Goal: Information Seeking & Learning: Learn about a topic

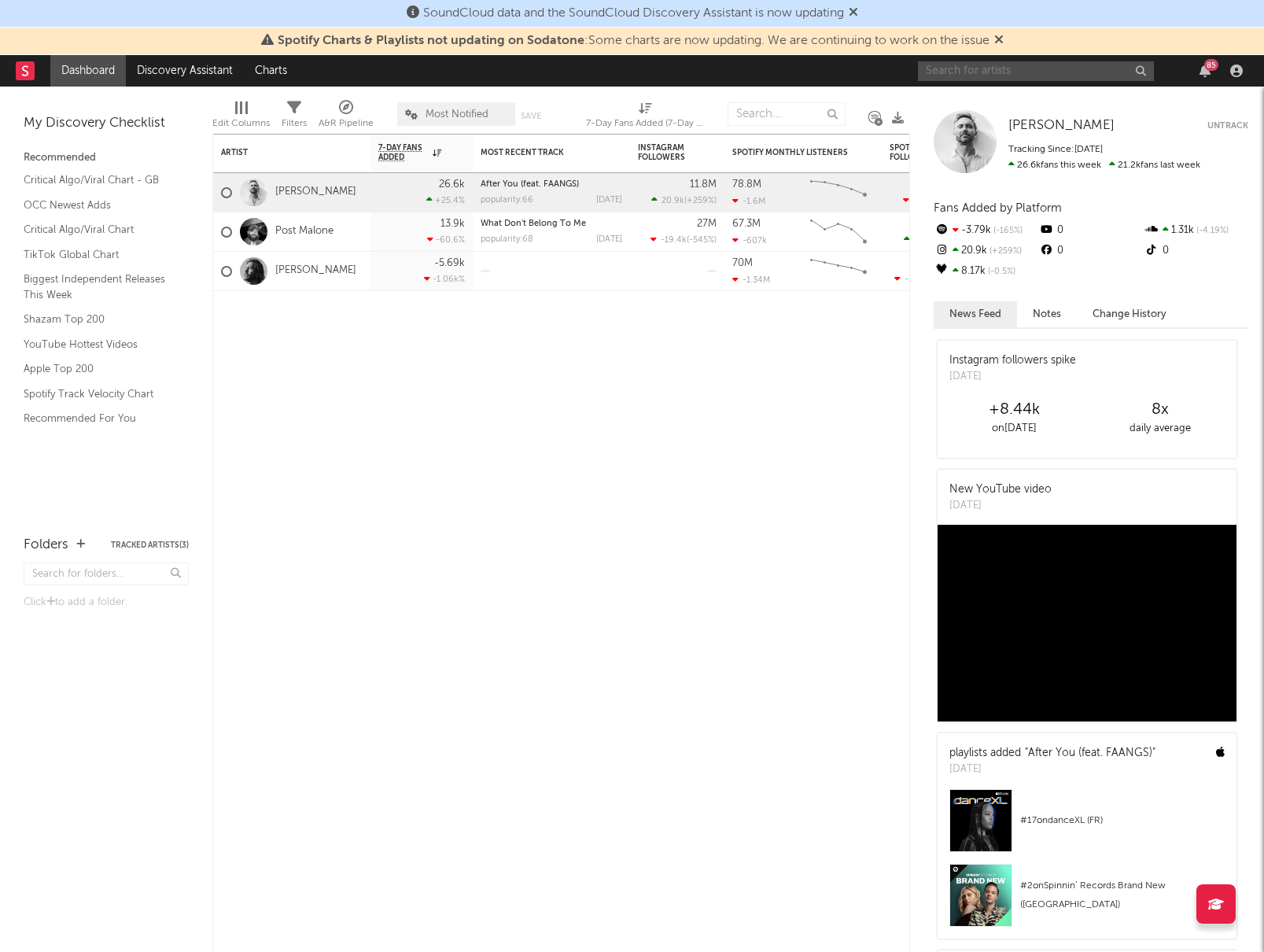
click at [1033, 74] on input "text" at bounding box center [1035, 71] width 236 height 19
type input "[PERSON_NAME]"
click at [1038, 102] on div "[PERSON_NAME]" at bounding box center [1060, 102] width 173 height 19
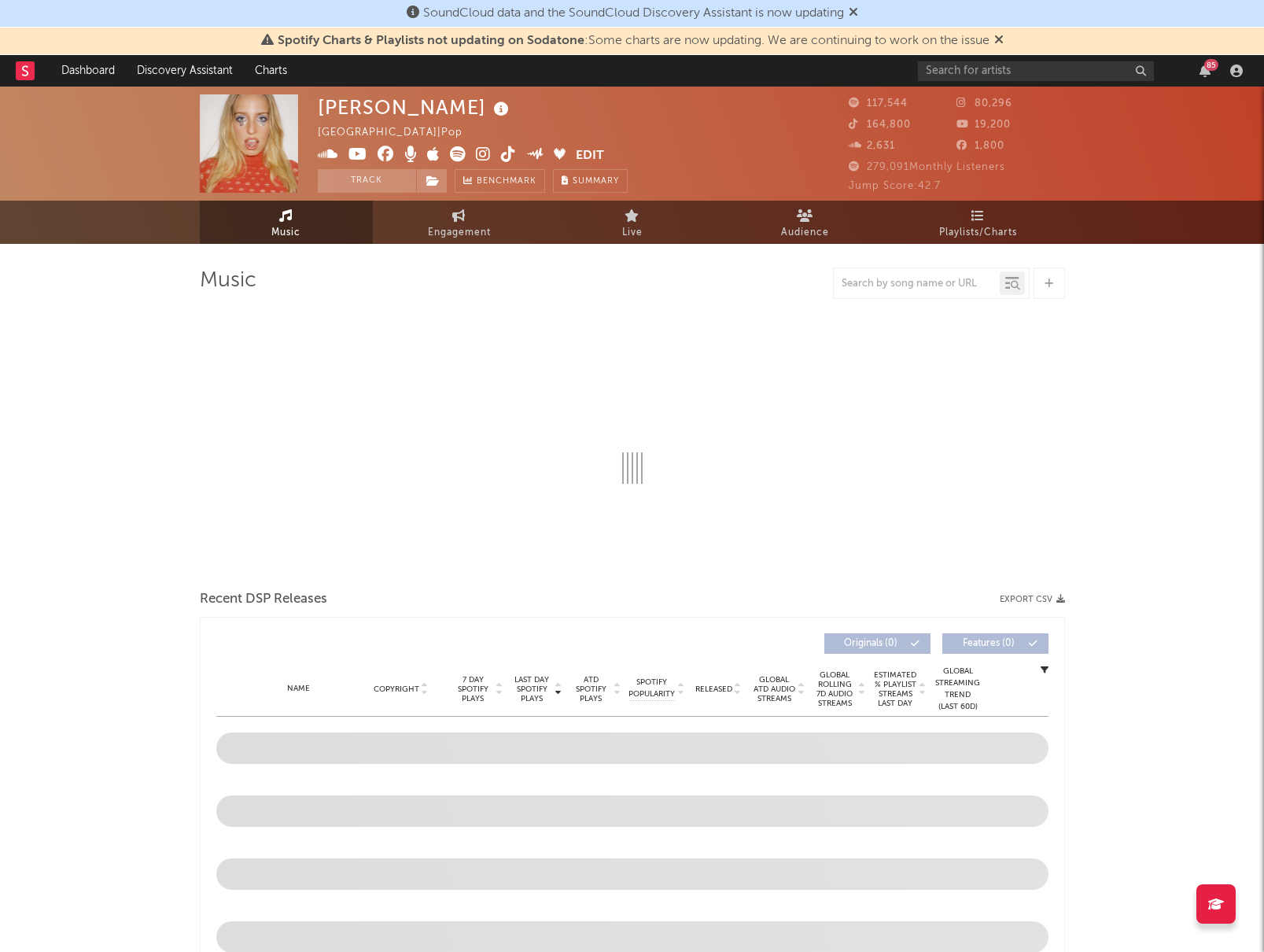
select select "6m"
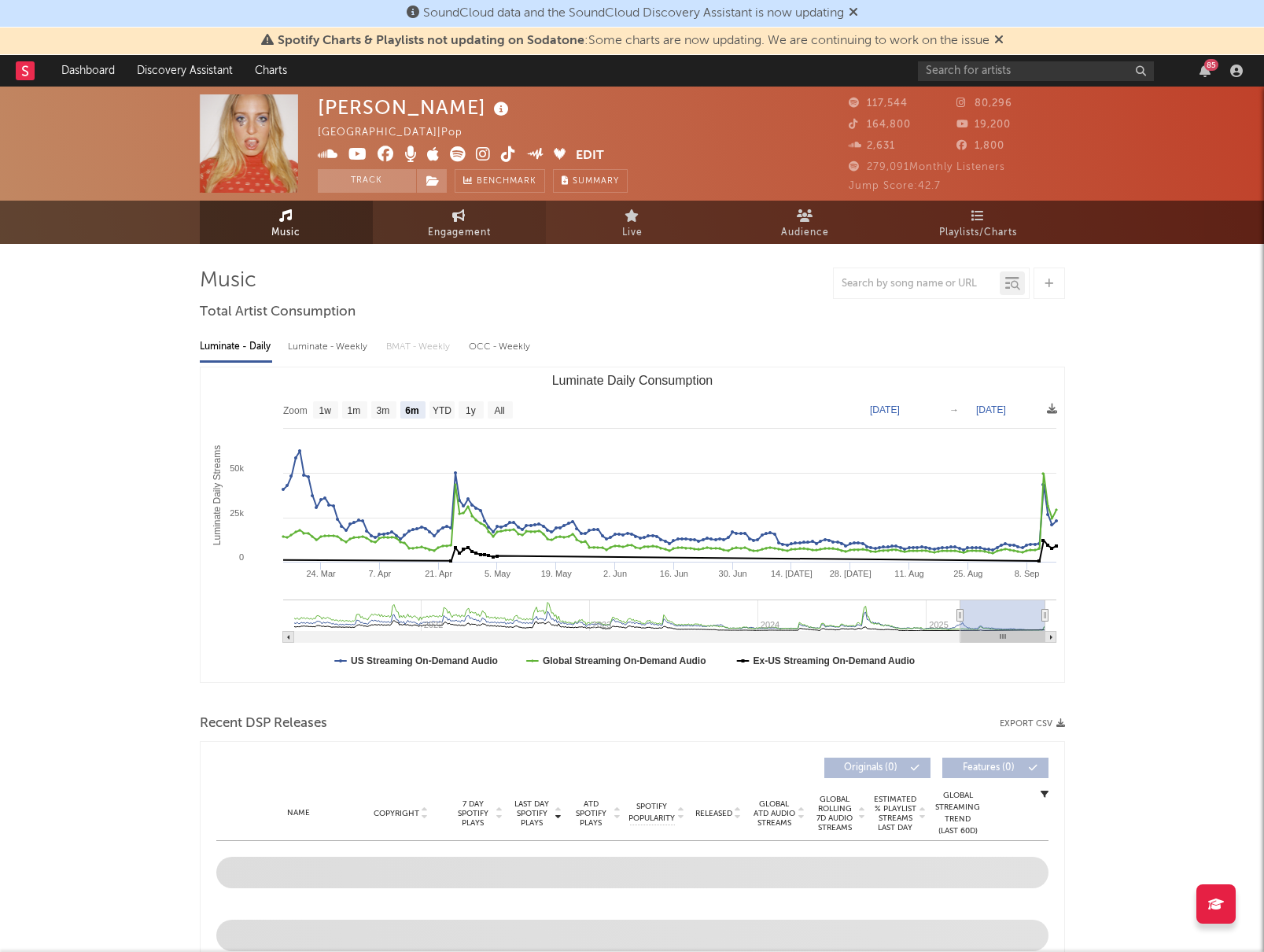
click at [462, 239] on span "Engagement" at bounding box center [459, 232] width 63 height 19
select select "1w"
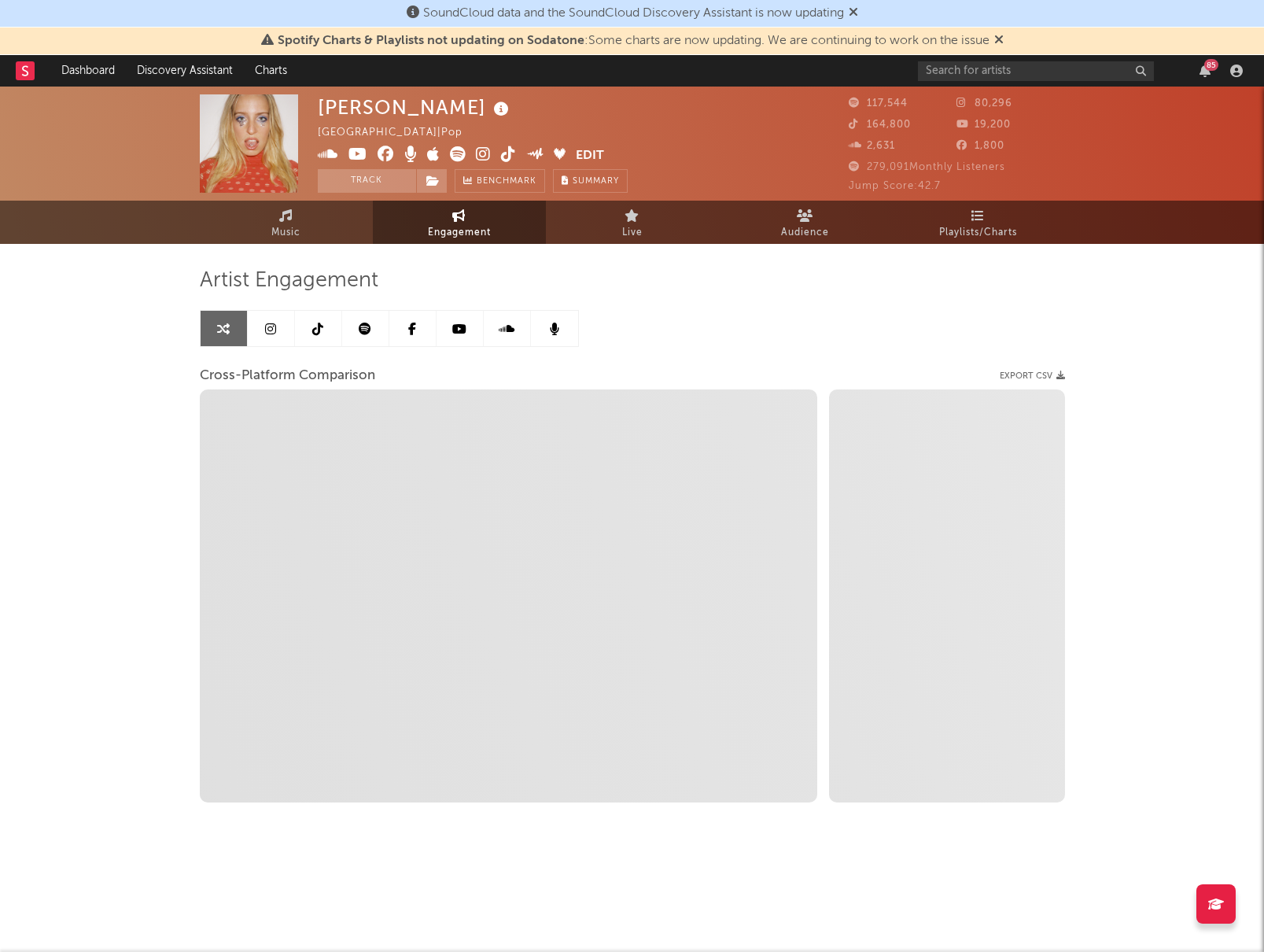
click at [275, 336] on link at bounding box center [270, 328] width 47 height 35
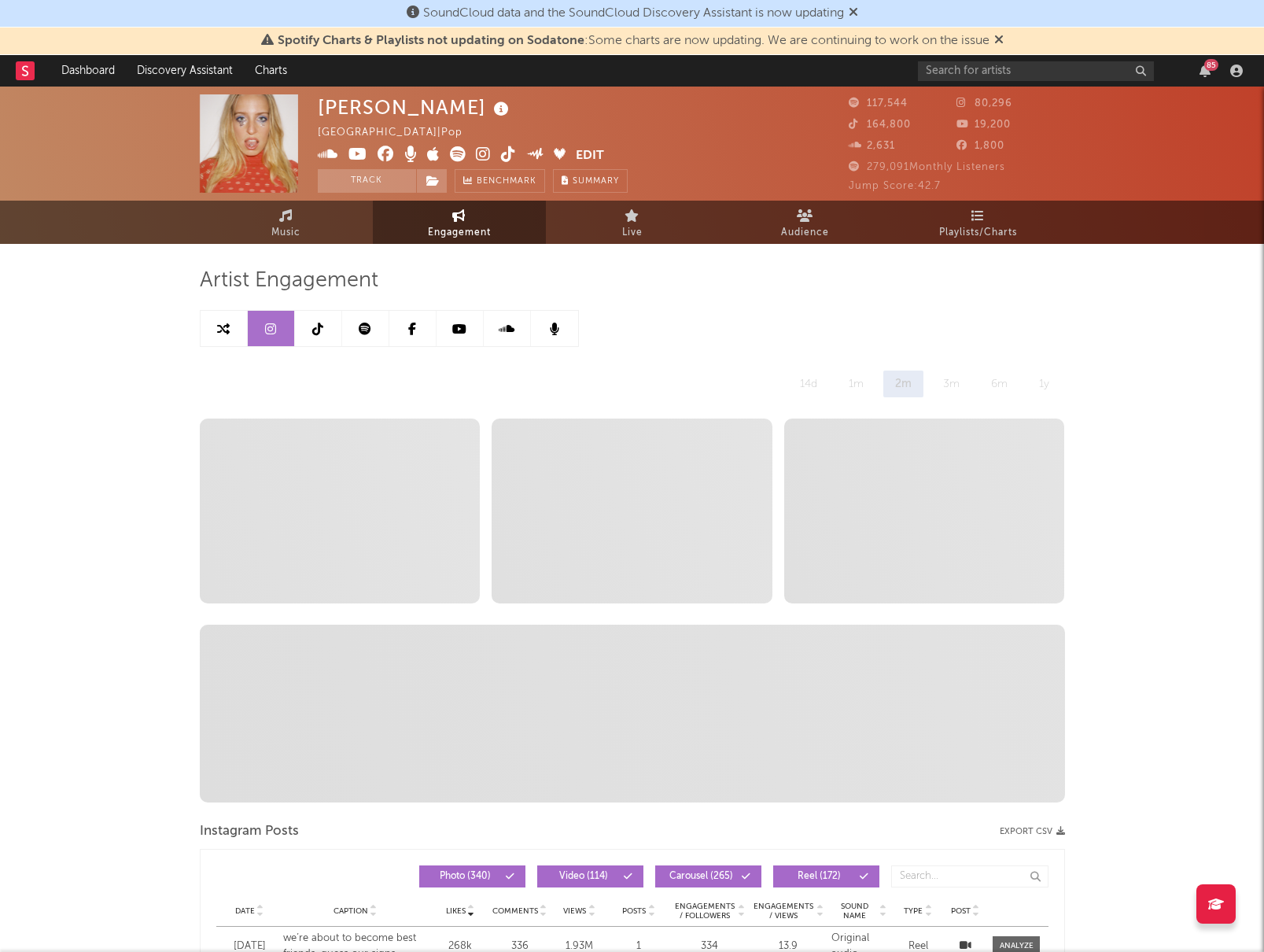
select select "6m"
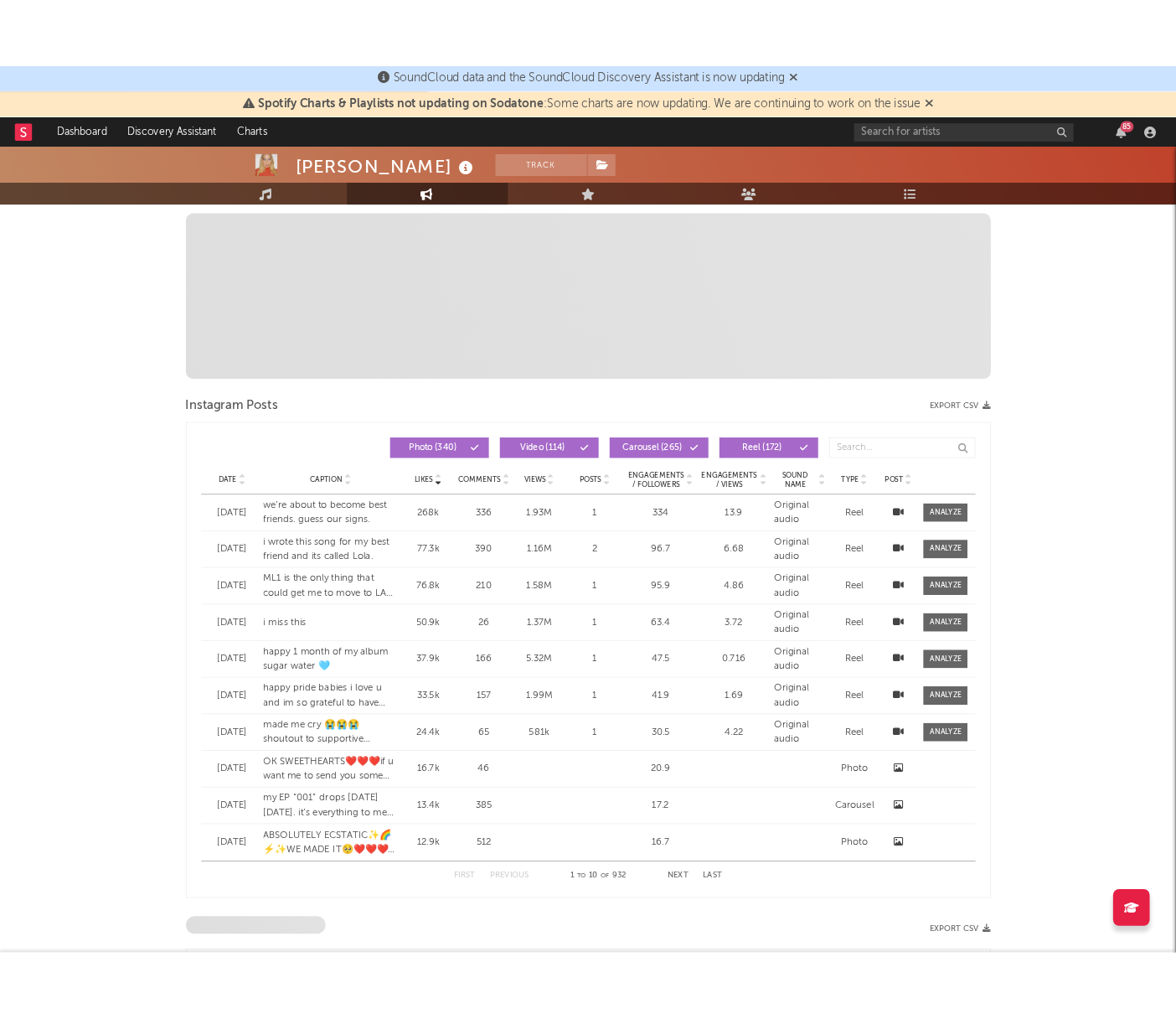
scroll to position [589, 0]
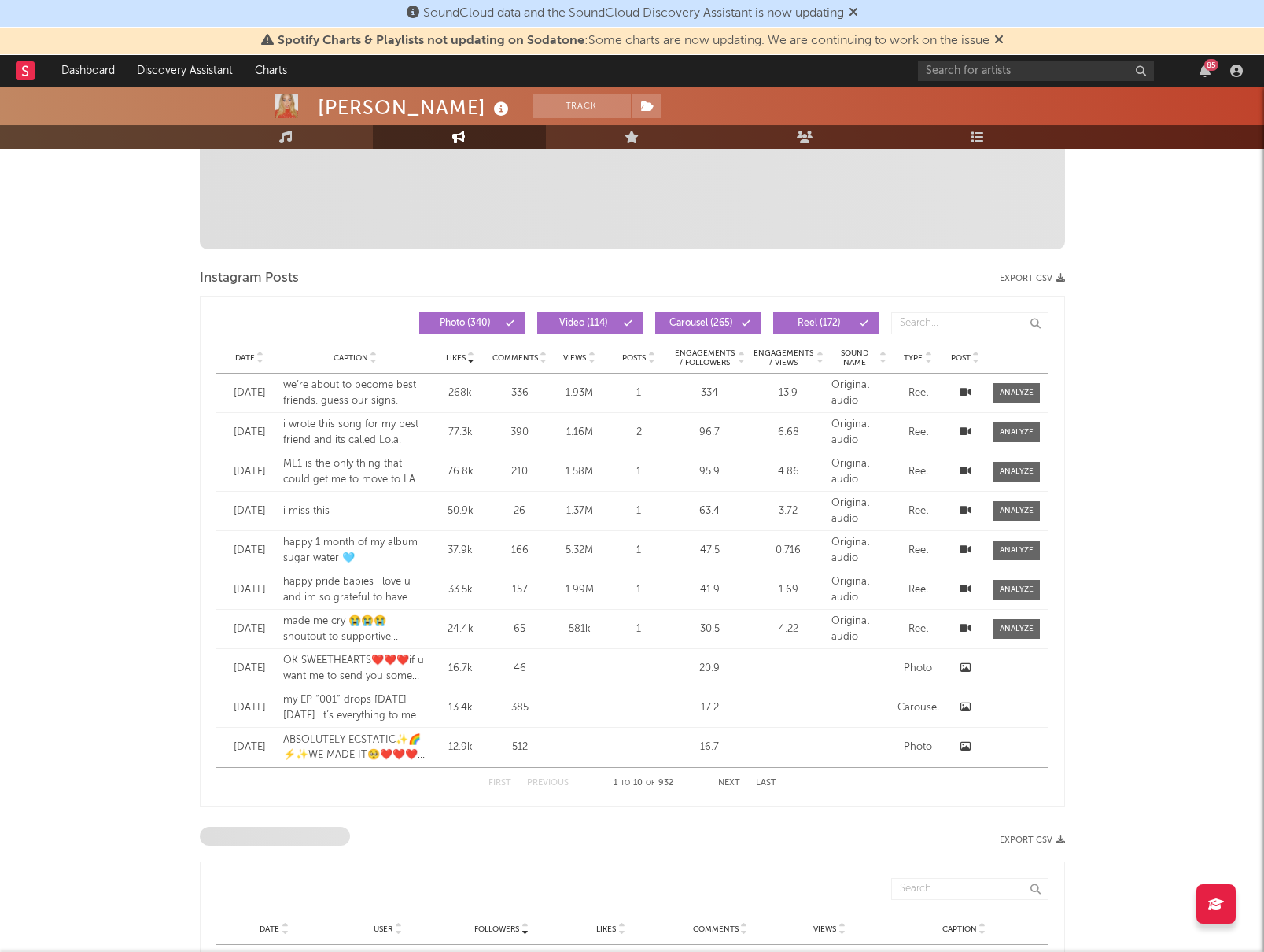
click at [245, 356] on span "Date" at bounding box center [245, 357] width 19 height 10
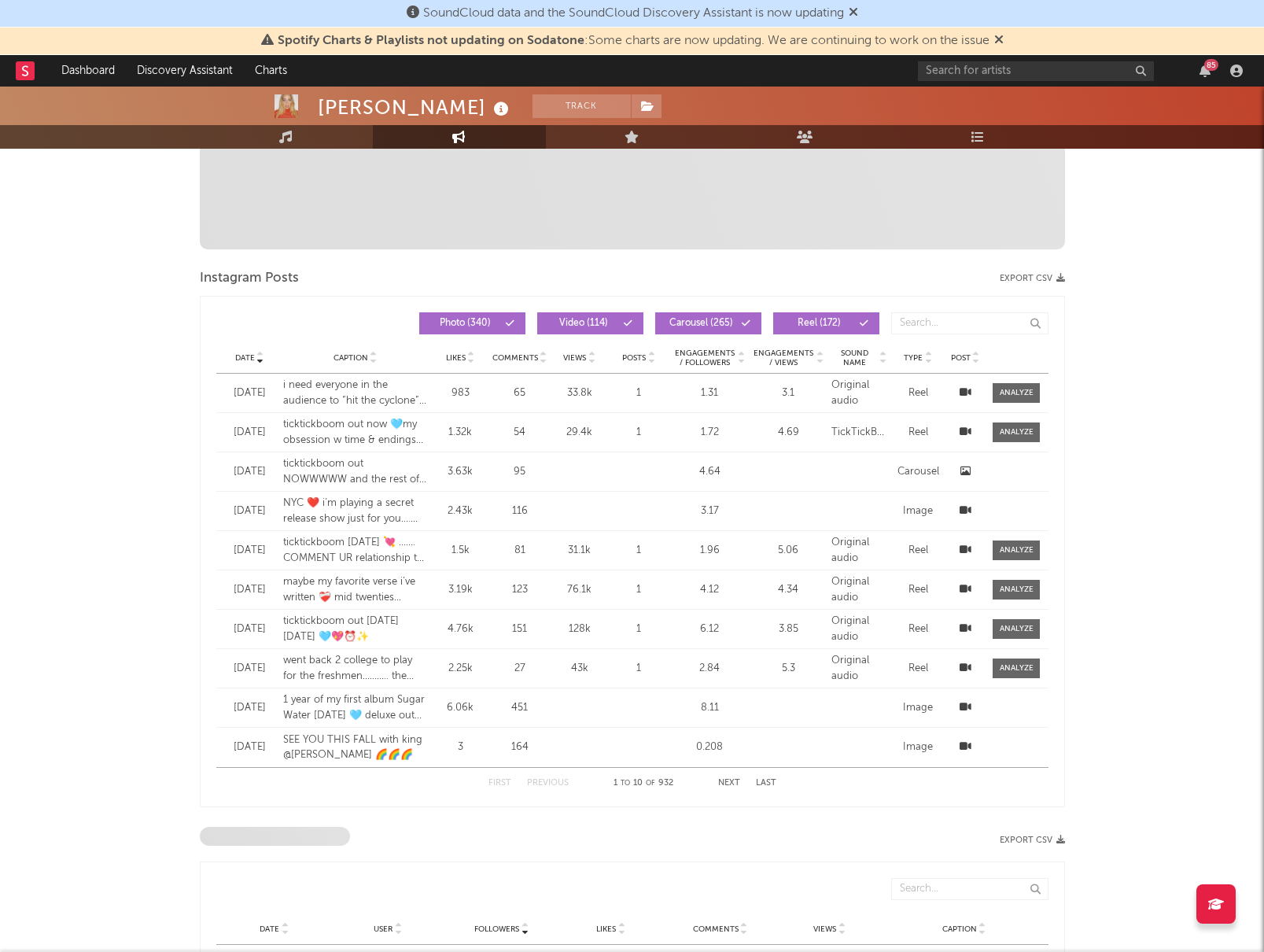
click at [1013, 709] on div "Date [DATE] Caption 1 year of my first album Sugar Water [DATE] 🩵 deluxe out ne…" at bounding box center [632, 707] width 832 height 39
click at [922, 431] on div "Reel" at bounding box center [918, 432] width 47 height 16
click at [921, 425] on div "Reel" at bounding box center [918, 432] width 47 height 16
click at [864, 424] on div "TickTickBoom" at bounding box center [858, 432] width 55 height 16
click at [1025, 431] on div at bounding box center [1017, 431] width 34 height 11
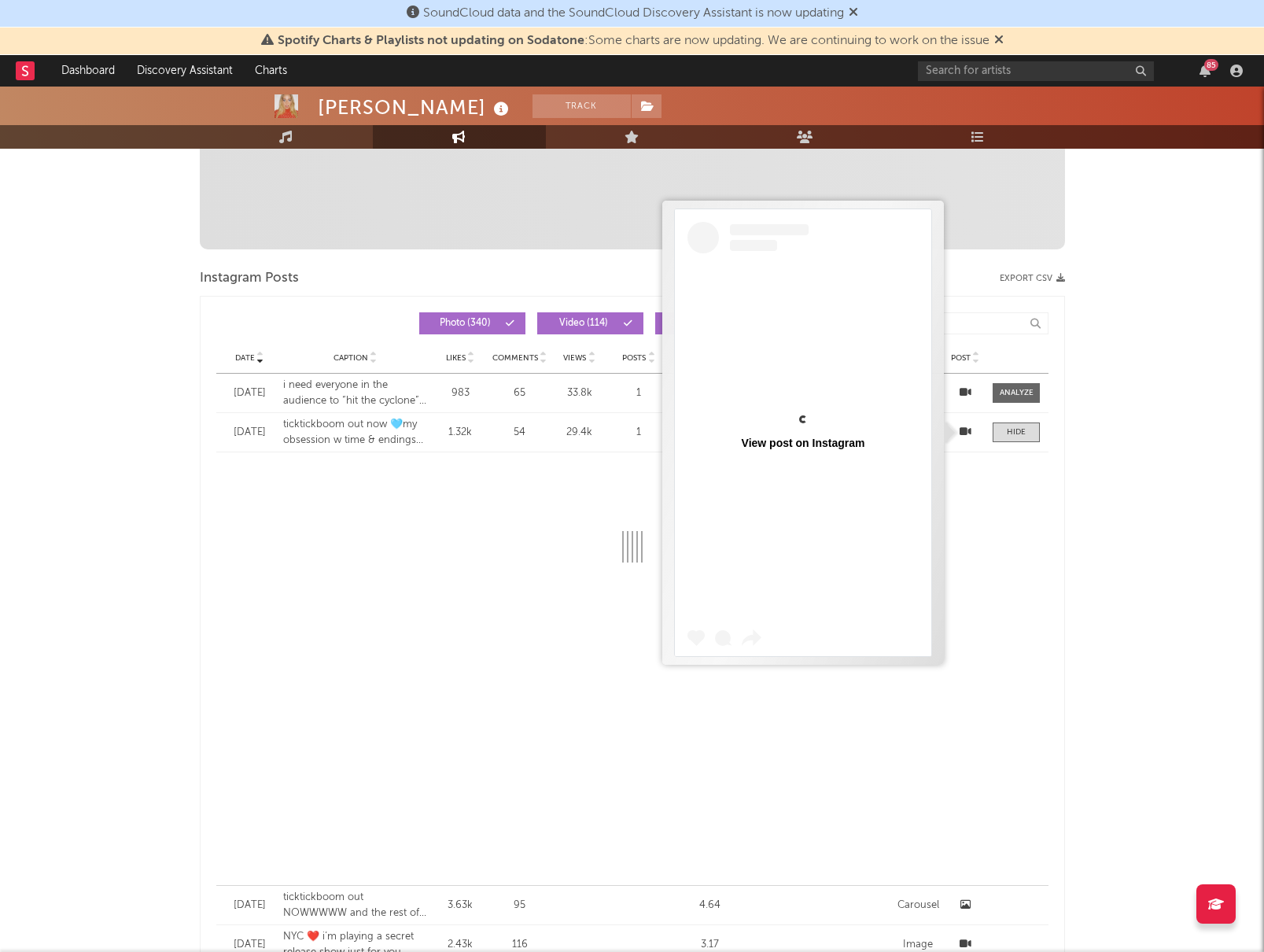
click at [961, 431] on icon at bounding box center [964, 431] width 11 height 11
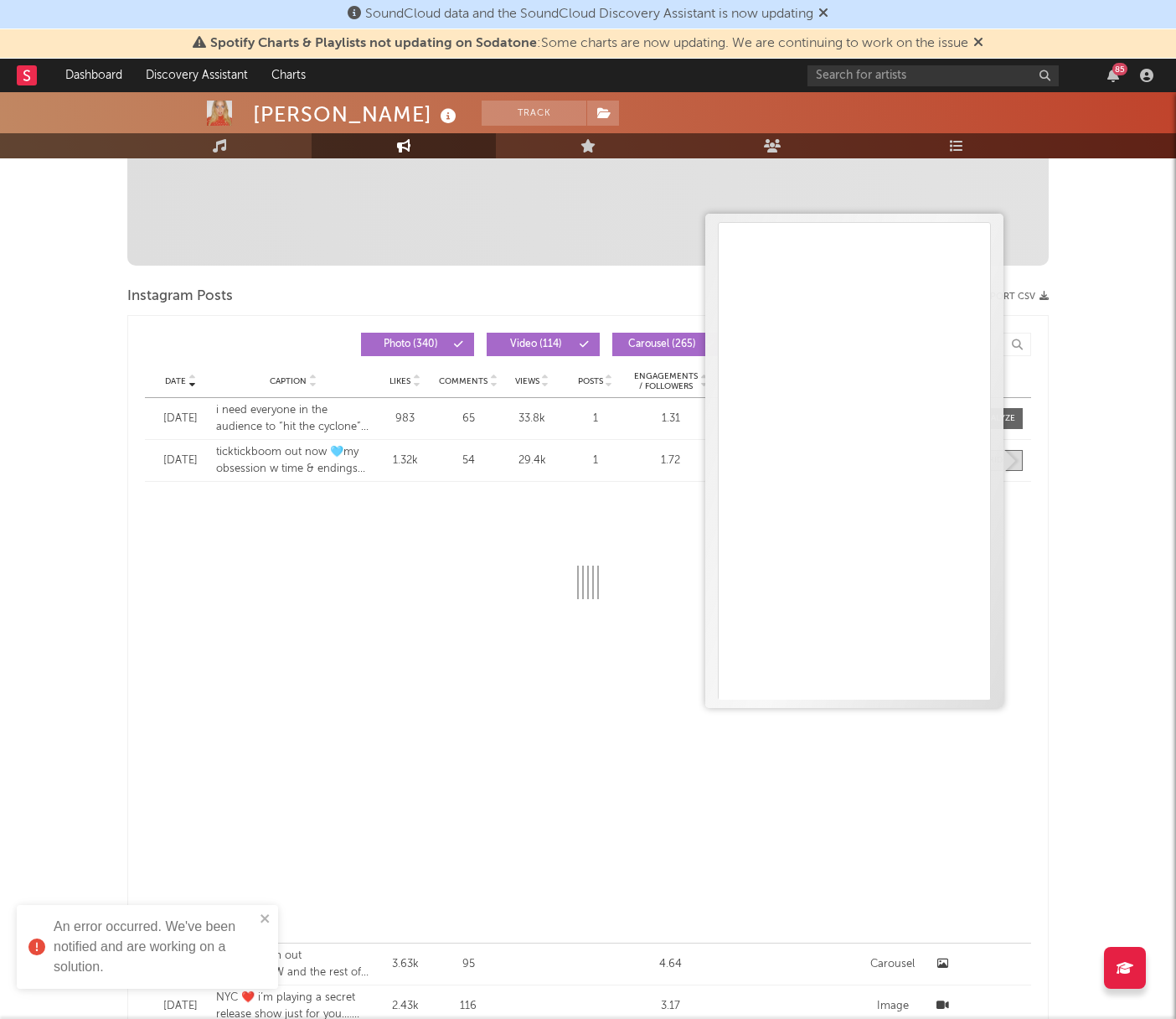
click at [1115, 445] on div "[PERSON_NAME] Track [GEOGRAPHIC_DATA] | Pop Edit Track Benchmark Summary 117,54…" at bounding box center [588, 952] width 1176 height 2899
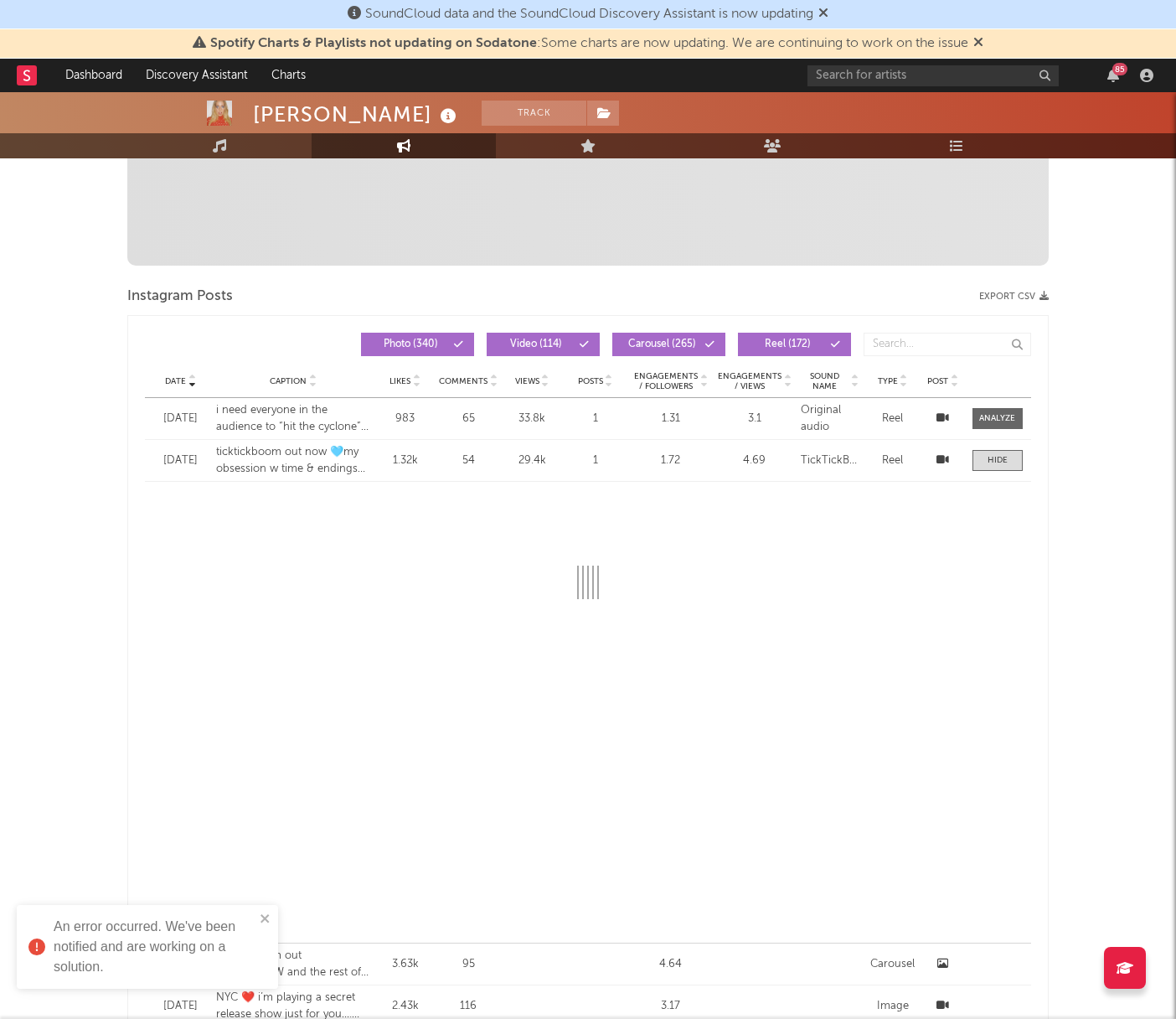
scroll to position [565, 0]
